Goal: Task Accomplishment & Management: Use online tool/utility

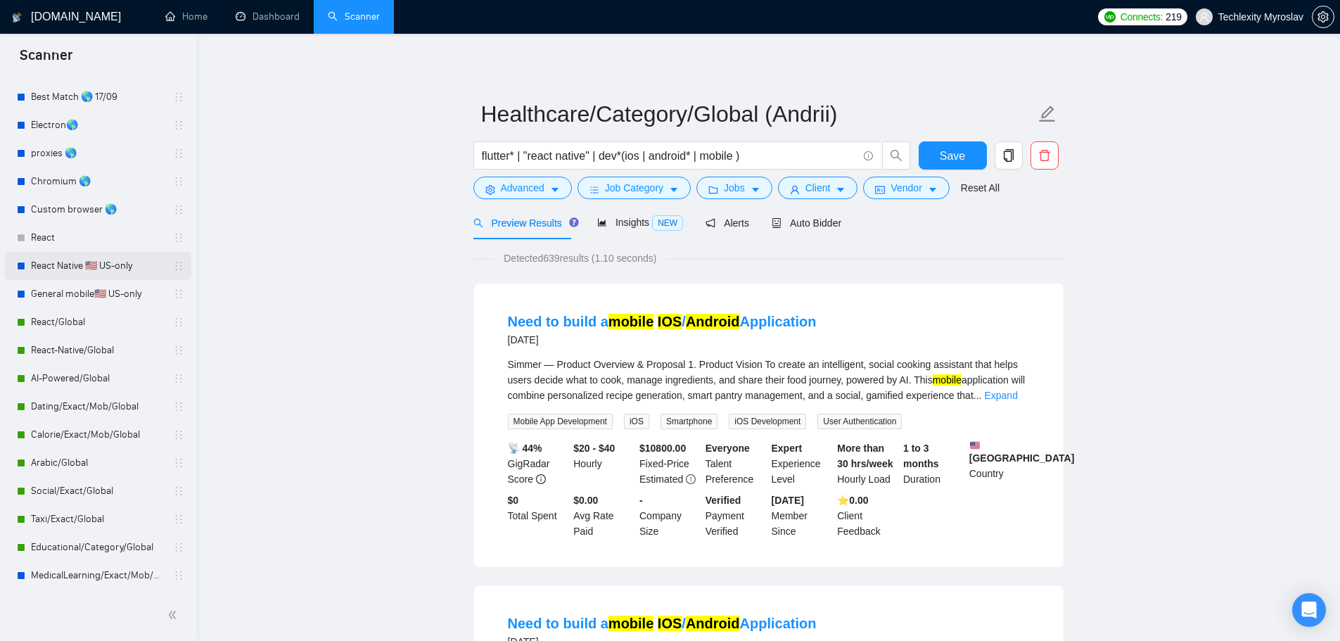
scroll to position [19, 0]
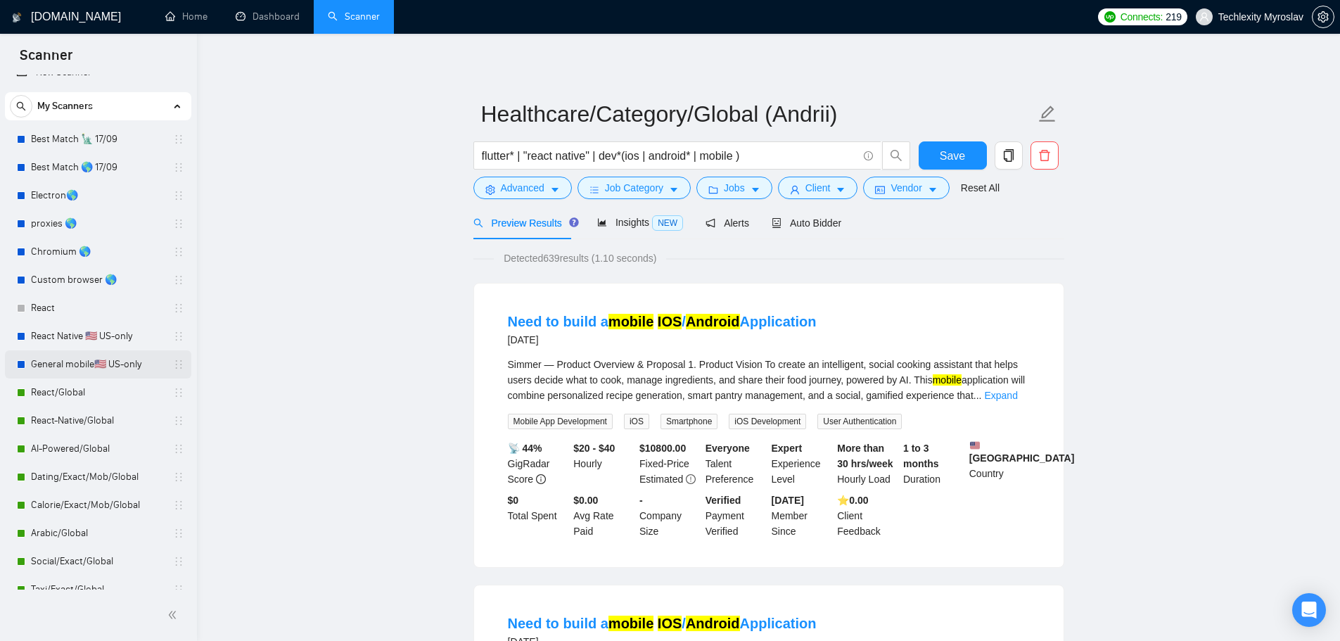
click at [98, 366] on link "General mobile🇺🇸 US-only" at bounding box center [98, 364] width 134 height 28
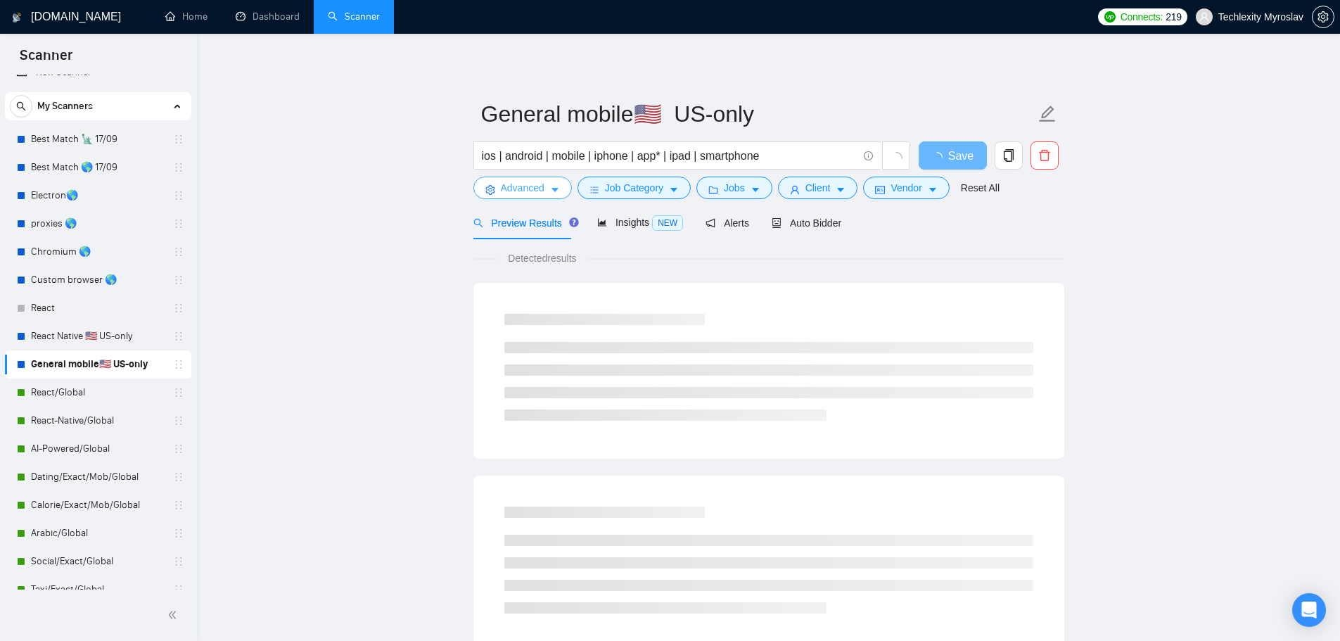
click at [521, 189] on span "Advanced" at bounding box center [523, 187] width 44 height 15
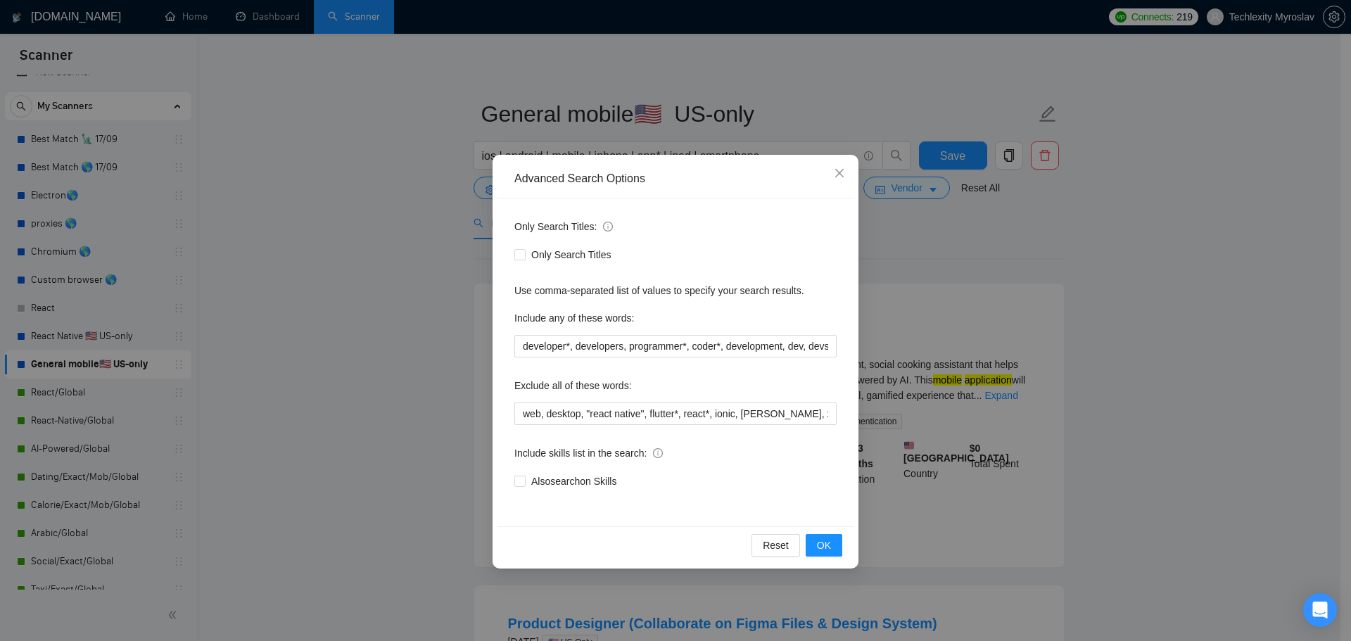
click at [1139, 378] on div "Advanced Search Options Only Search Titles: Only Search Titles Use comma-separa…" at bounding box center [675, 320] width 1351 height 641
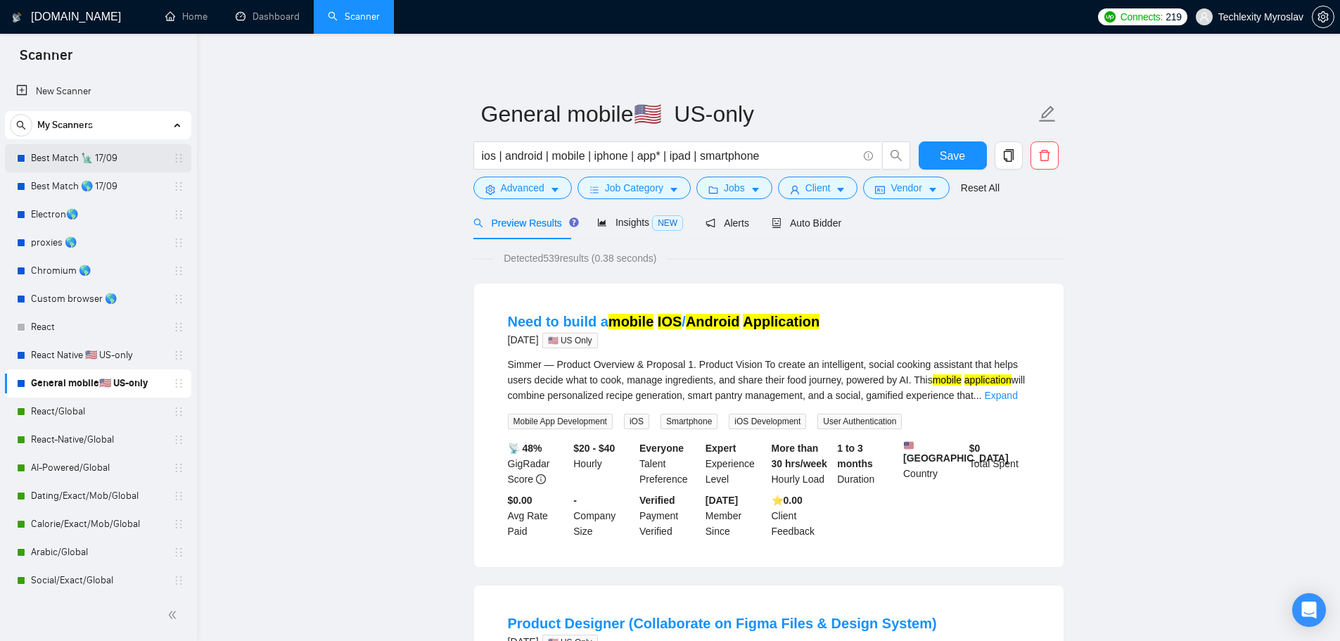
click at [84, 162] on link "Best Match 🗽 17/09" at bounding box center [98, 158] width 134 height 28
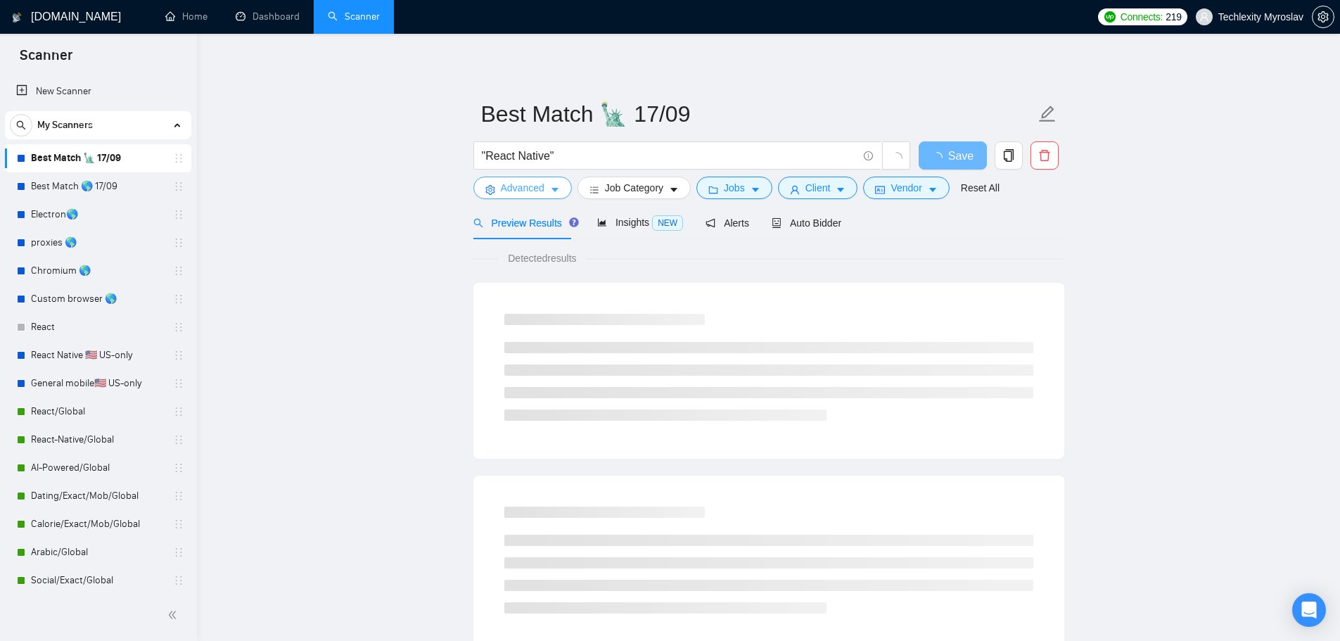
click at [522, 191] on span "Advanced" at bounding box center [523, 187] width 44 height 15
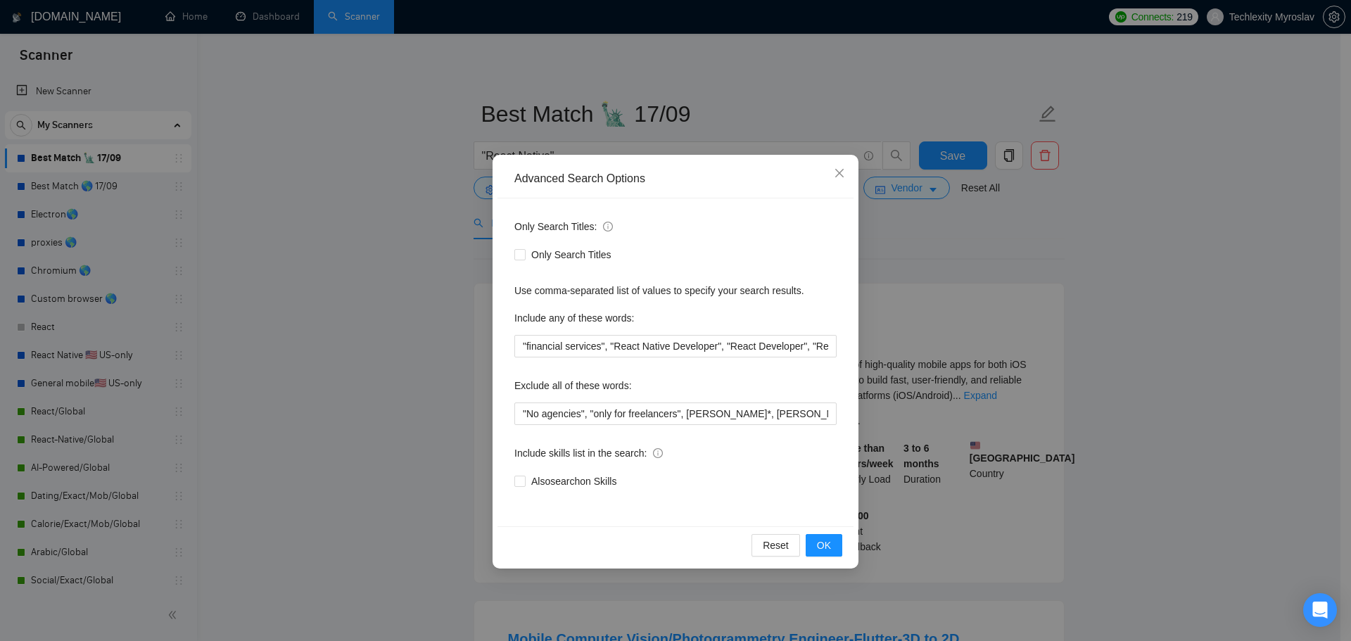
click at [331, 193] on div "Advanced Search Options Only Search Titles: Only Search Titles Use comma-separa…" at bounding box center [675, 320] width 1351 height 641
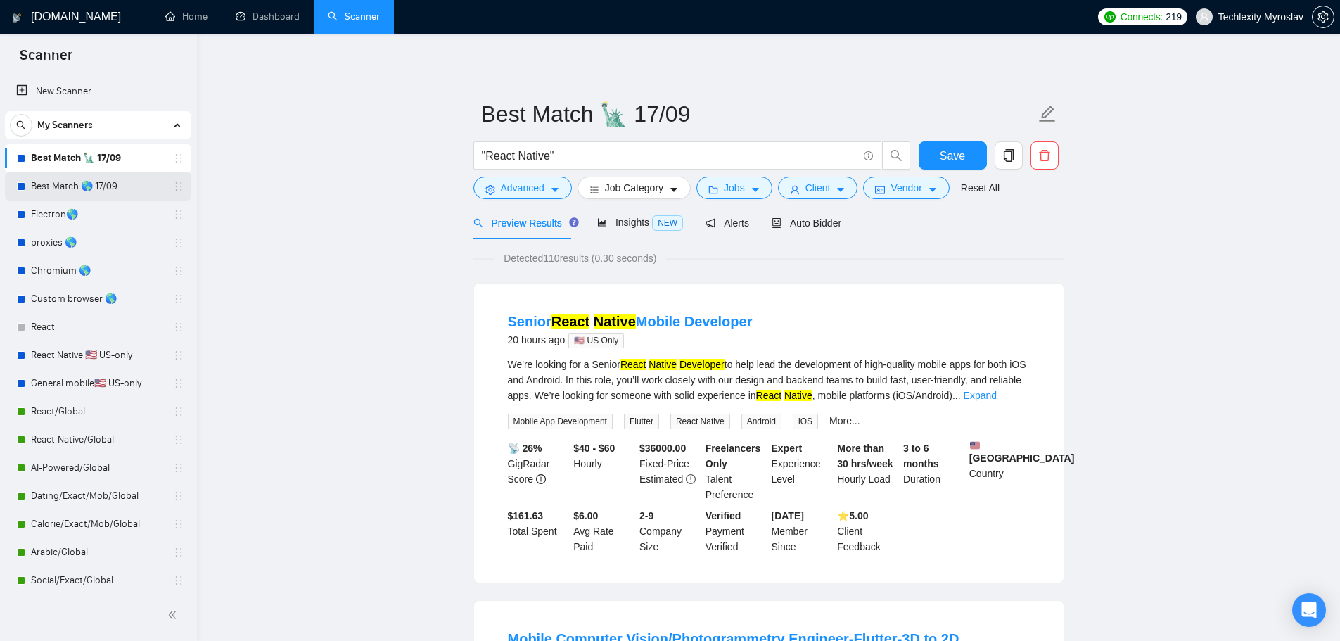
click at [45, 179] on link "Best Match 🌎 17/09" at bounding box center [98, 186] width 134 height 28
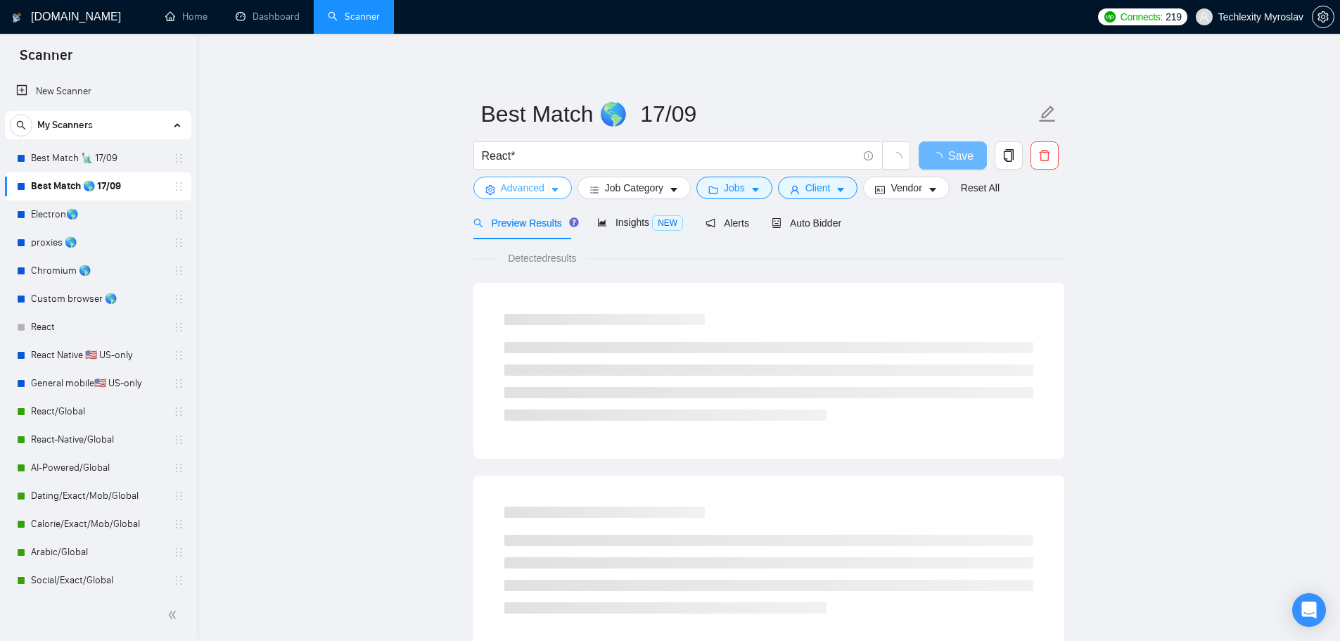
click at [497, 187] on button "Advanced" at bounding box center [522, 188] width 98 height 23
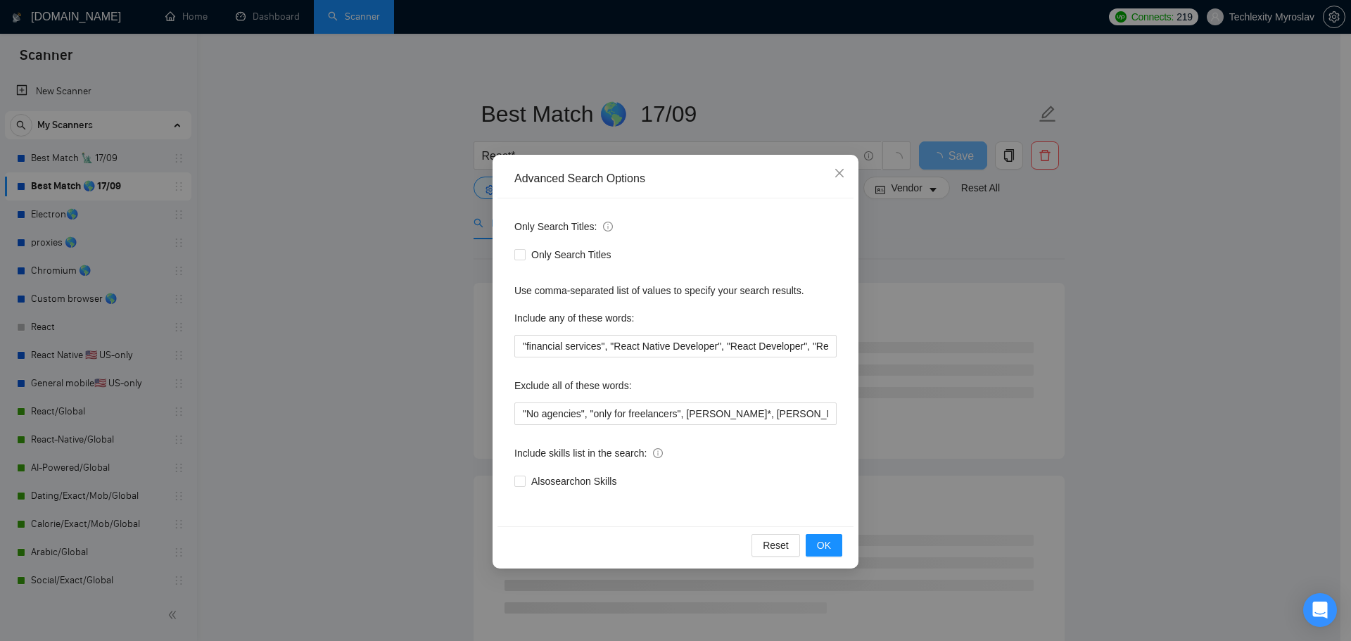
click at [389, 216] on div "Advanced Search Options Only Search Titles: Only Search Titles Use comma-separa…" at bounding box center [675, 320] width 1351 height 641
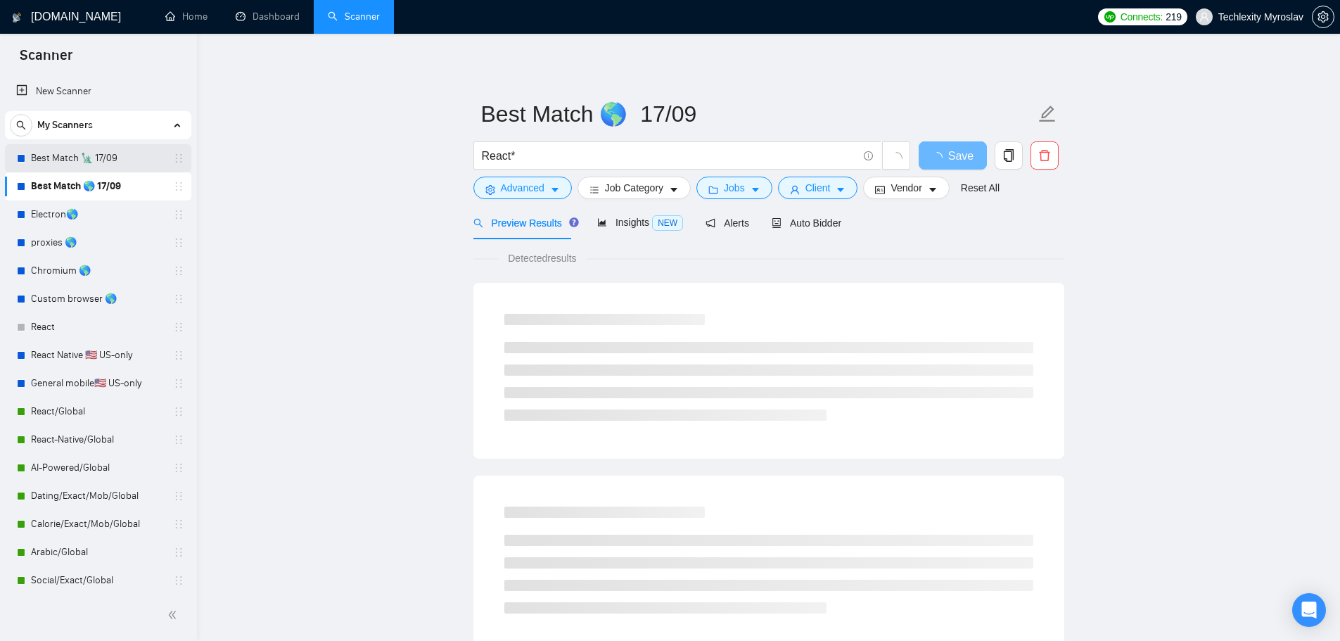
click at [77, 153] on link "Best Match 🗽 17/09" at bounding box center [98, 158] width 134 height 28
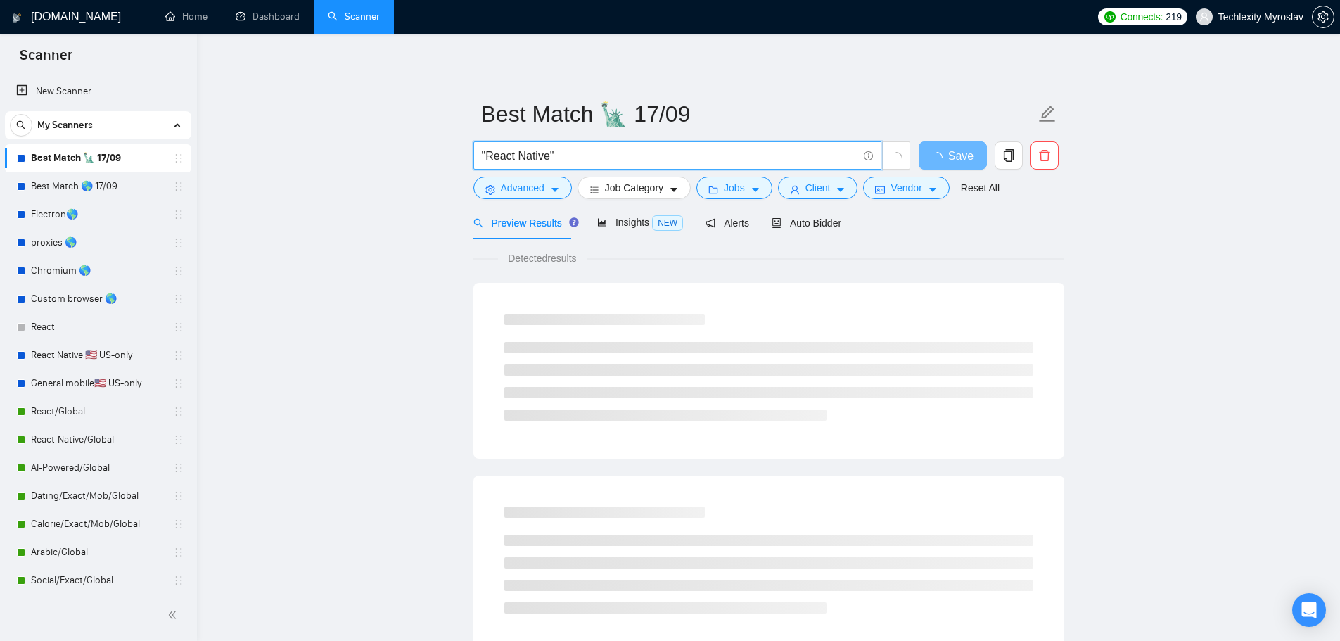
drag, startPoint x: 557, startPoint y: 158, endPoint x: 447, endPoint y: 151, distance: 110.7
click at [447, 151] on main "Best Match 🗽 17/09 "React Native" Save Advanced Job Category Jobs Client Vendor…" at bounding box center [768, 642] width 1098 height 1173
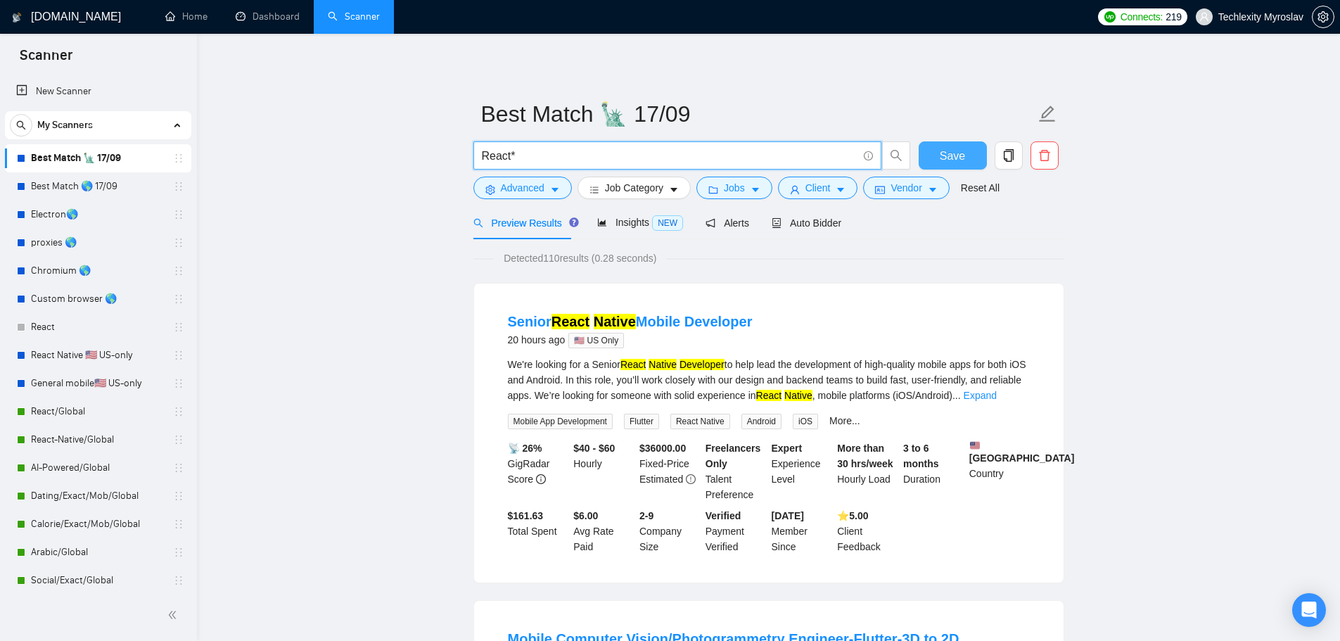
type input "React*"
click at [938, 149] on button "Save" at bounding box center [953, 155] width 68 height 28
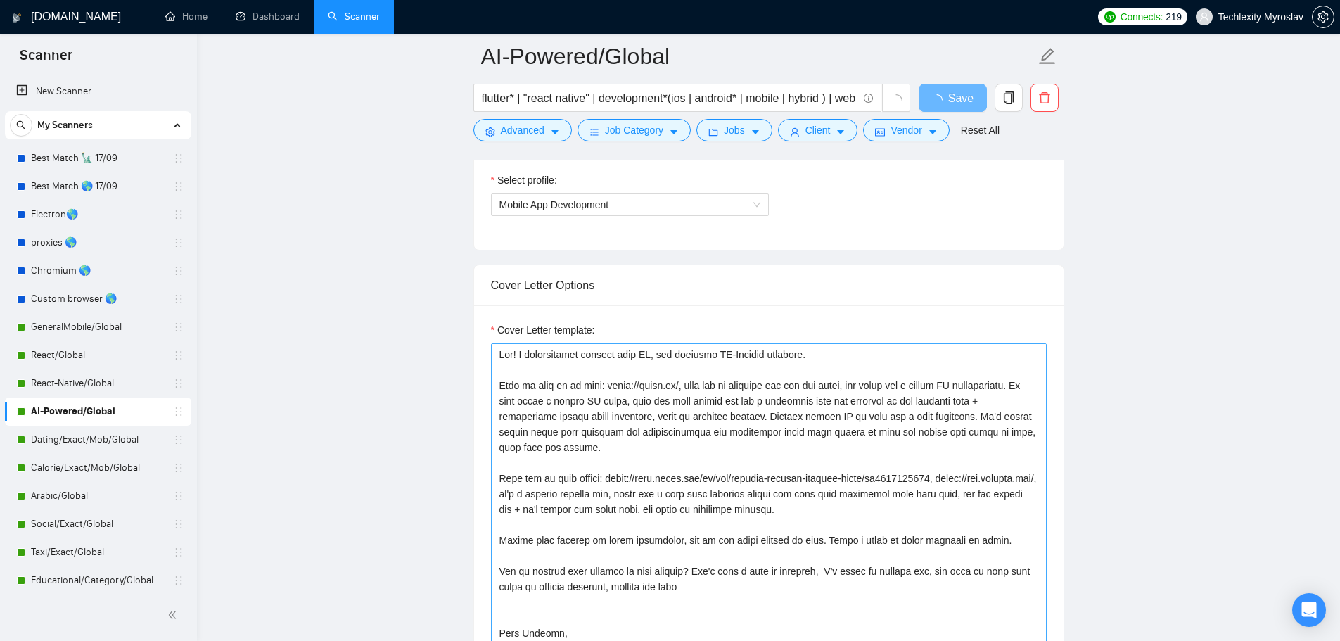
scroll to position [914, 0]
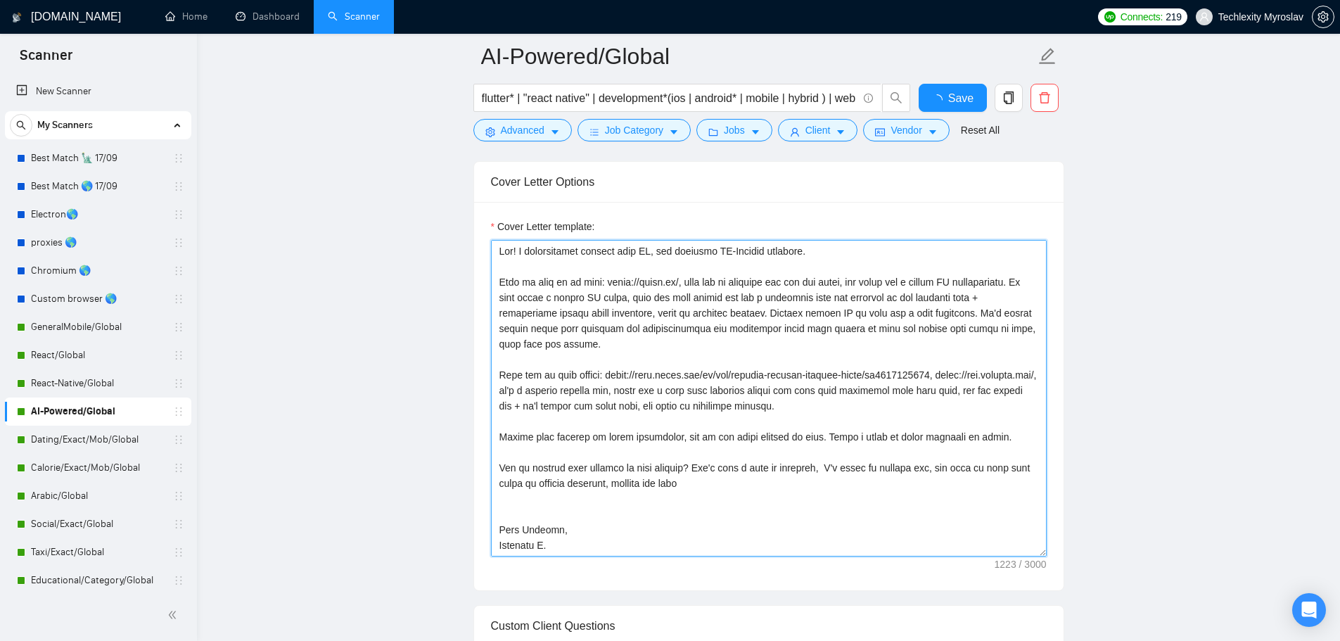
click at [694, 390] on textarea "Cover Letter template:" at bounding box center [769, 398] width 556 height 317
click at [774, 384] on textarea "Cover Letter template:" at bounding box center [769, 398] width 556 height 317
